Goal: Task Accomplishment & Management: Manage account settings

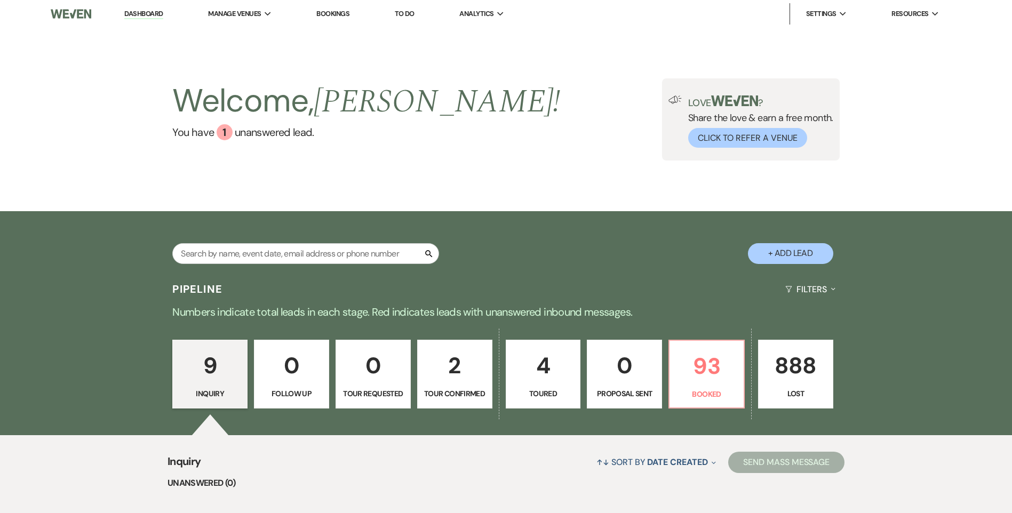
click at [703, 383] on p "93" at bounding box center [706, 366] width 61 height 36
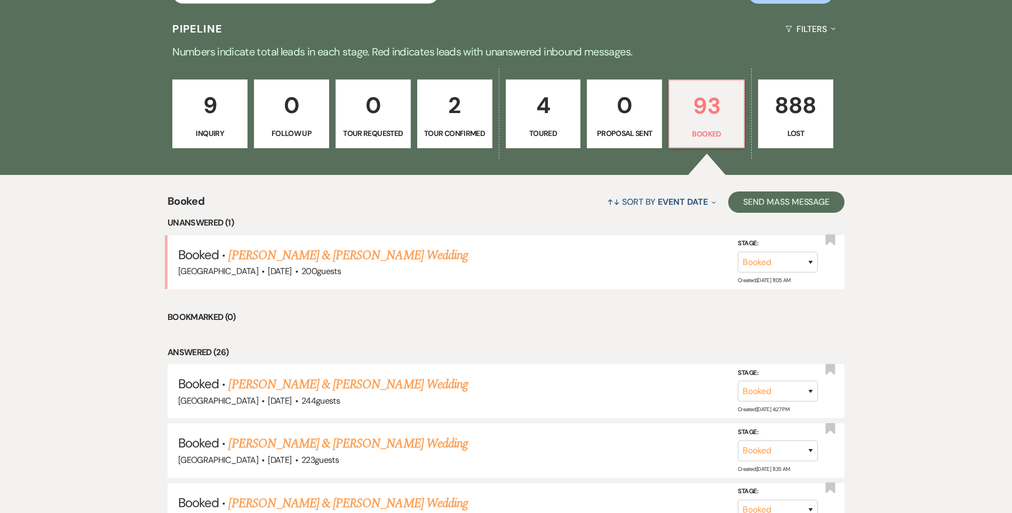
scroll to position [267, 0]
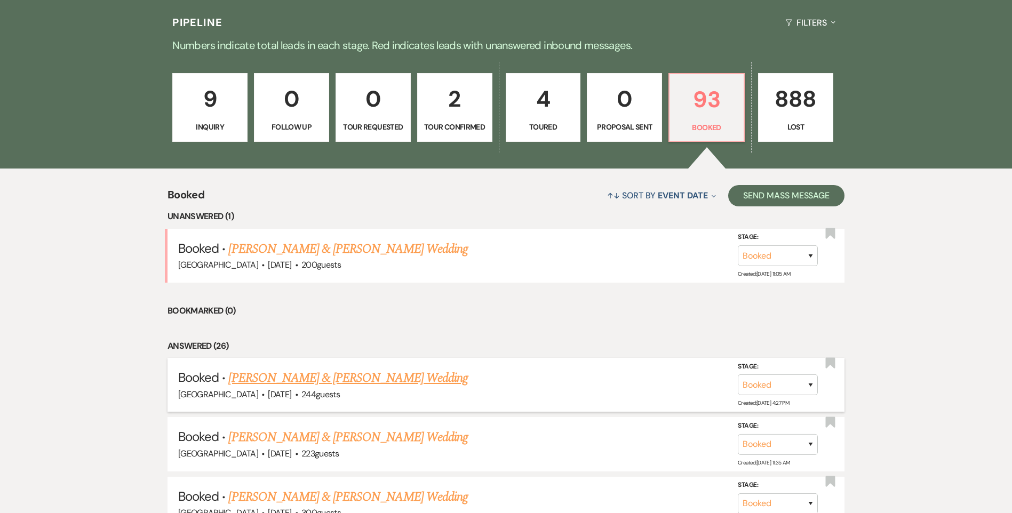
click at [325, 380] on link "[PERSON_NAME] & [PERSON_NAME] Wedding" at bounding box center [347, 378] width 239 height 19
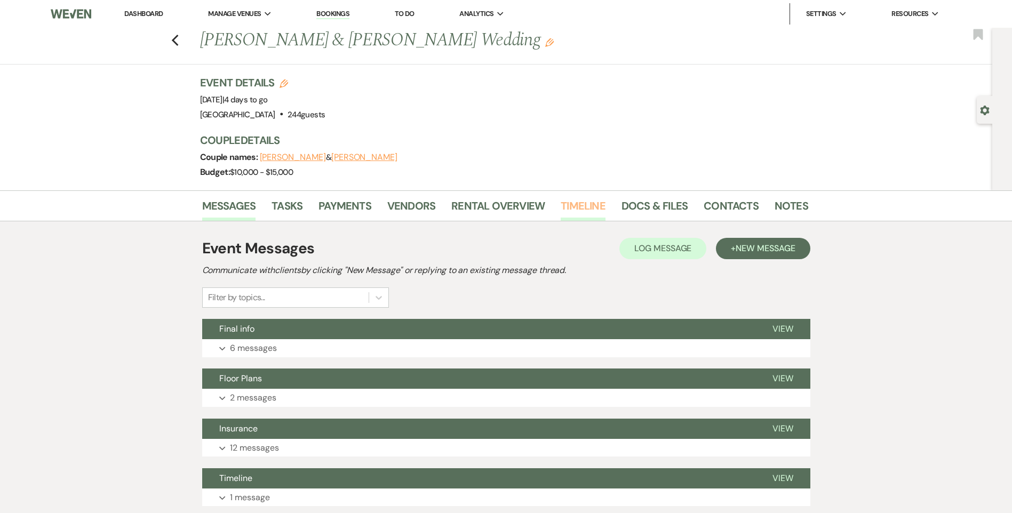
click at [570, 201] on link "Timeline" at bounding box center [583, 208] width 45 height 23
